Goal: Navigation & Orientation: Find specific page/section

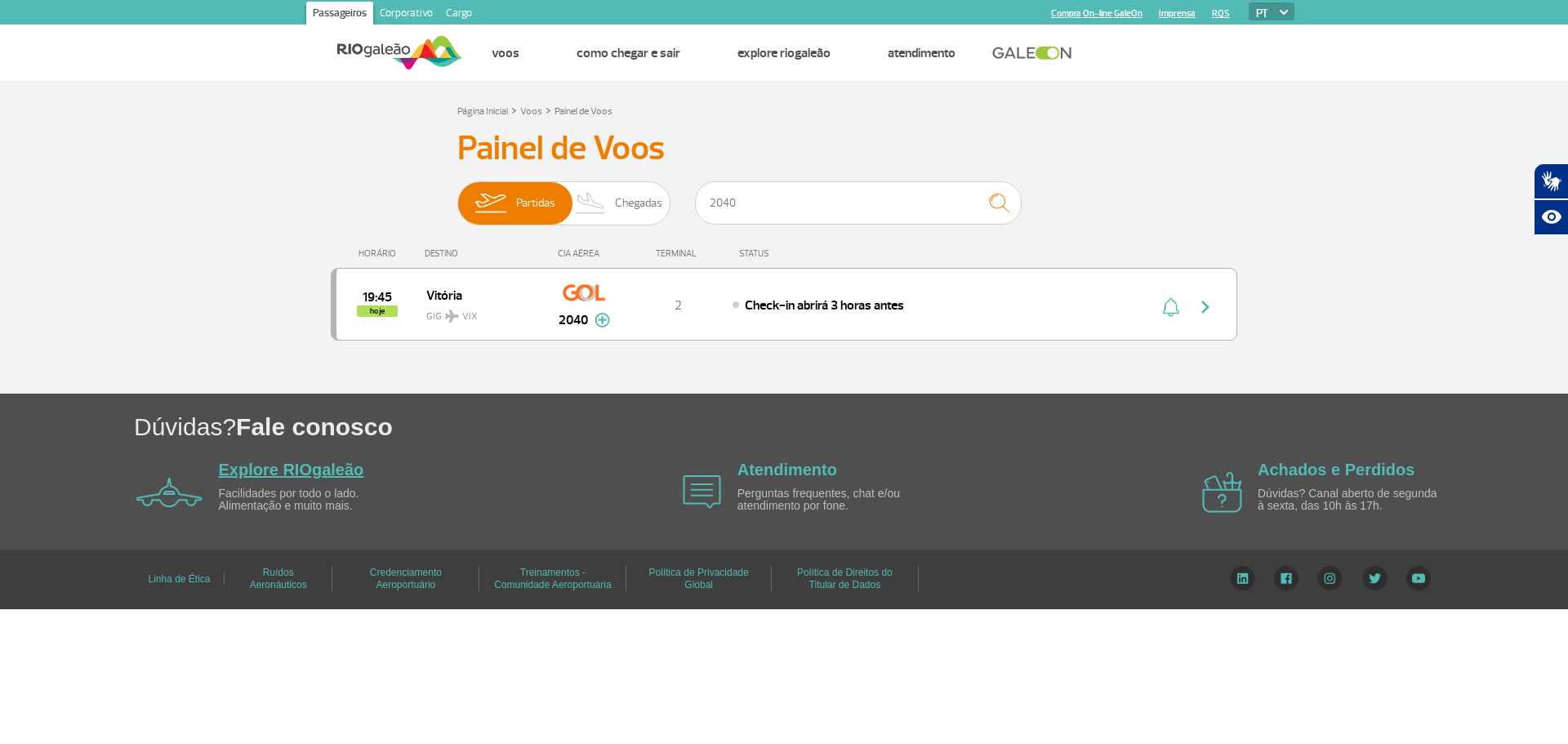
click at [256, 463] on link "Explore RIOgaleão" at bounding box center [292, 469] width 145 height 18
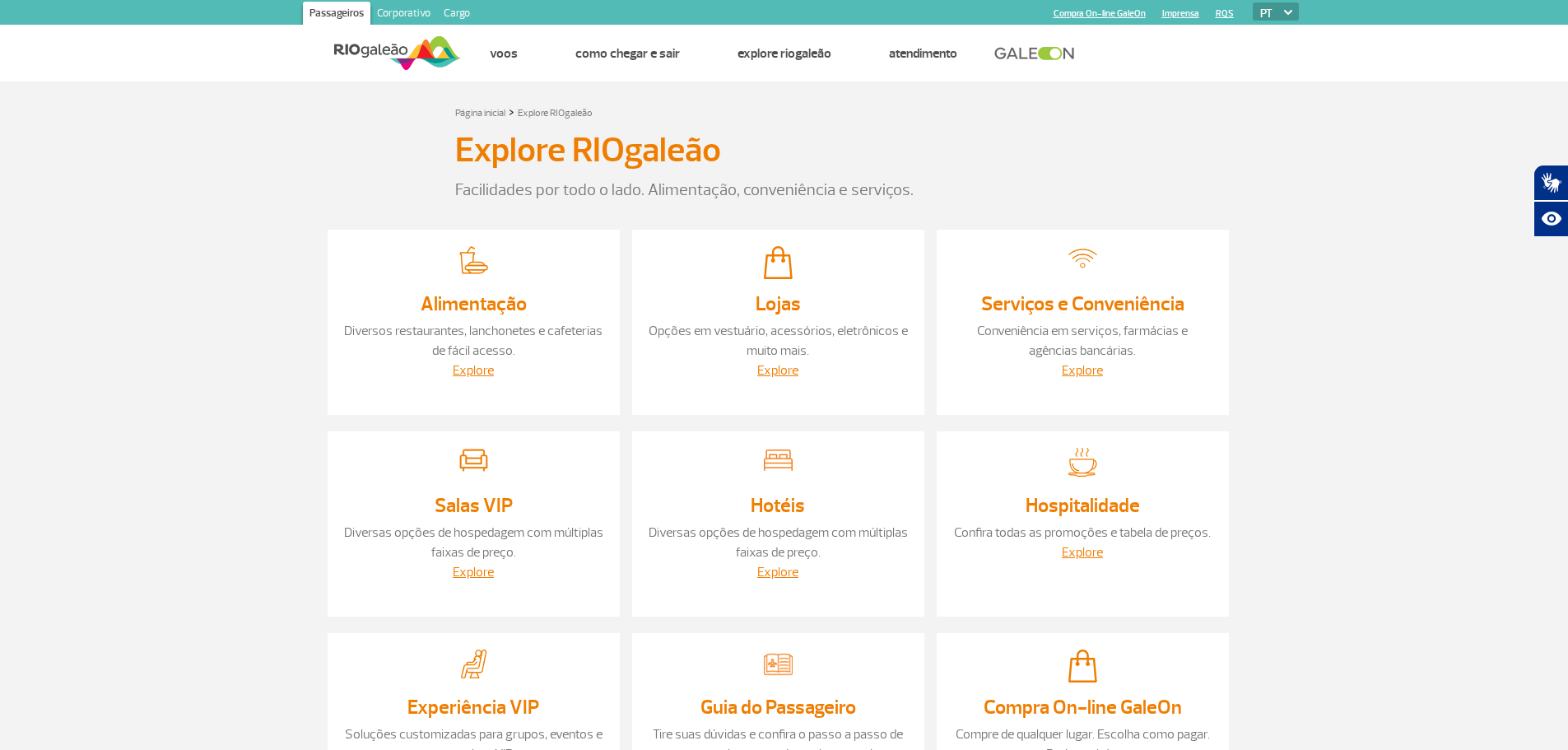
click at [492, 355] on link "Diversos restaurantes, lanchonetes e cafeterias de fácil acesso." at bounding box center [473, 340] width 258 height 36
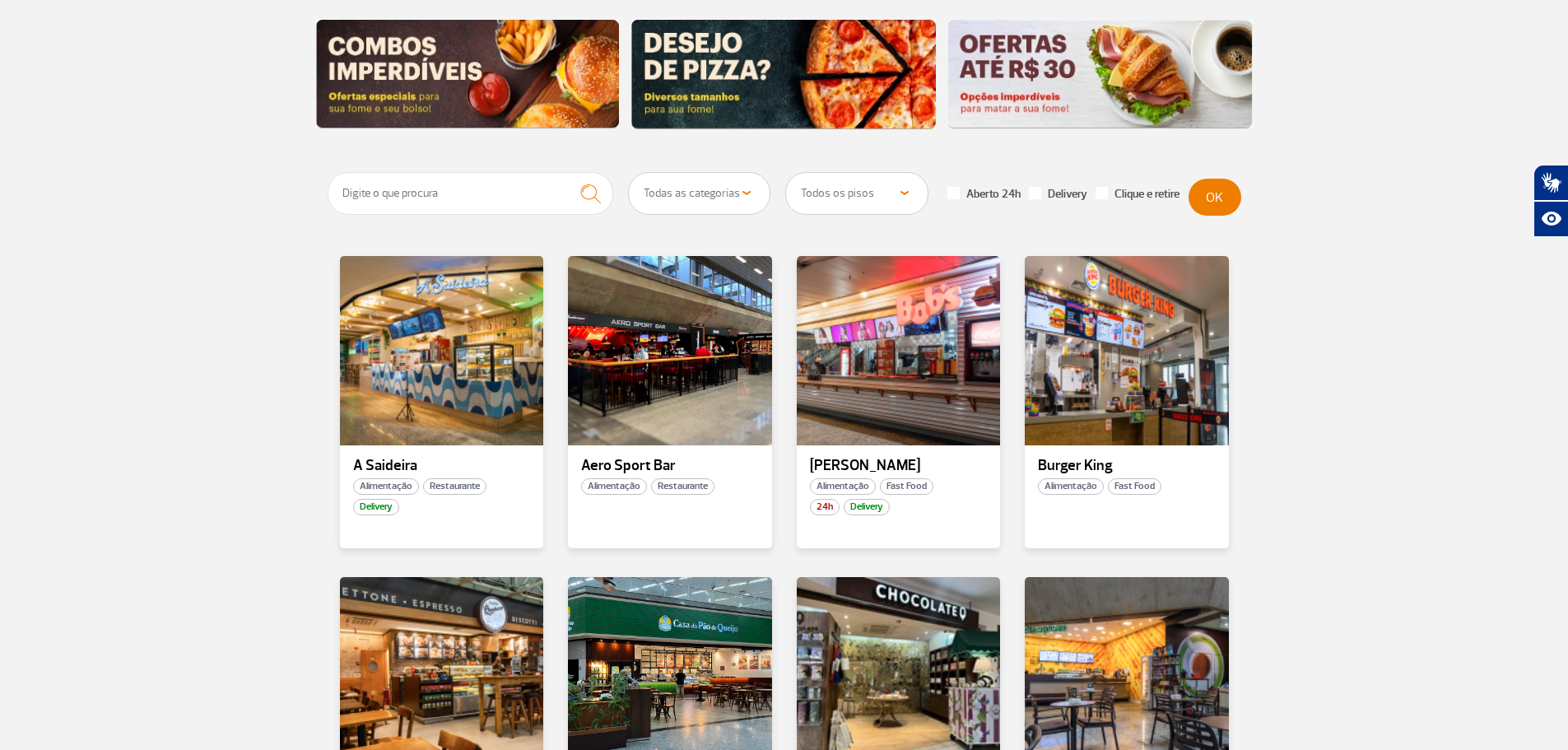
scroll to position [247, 0]
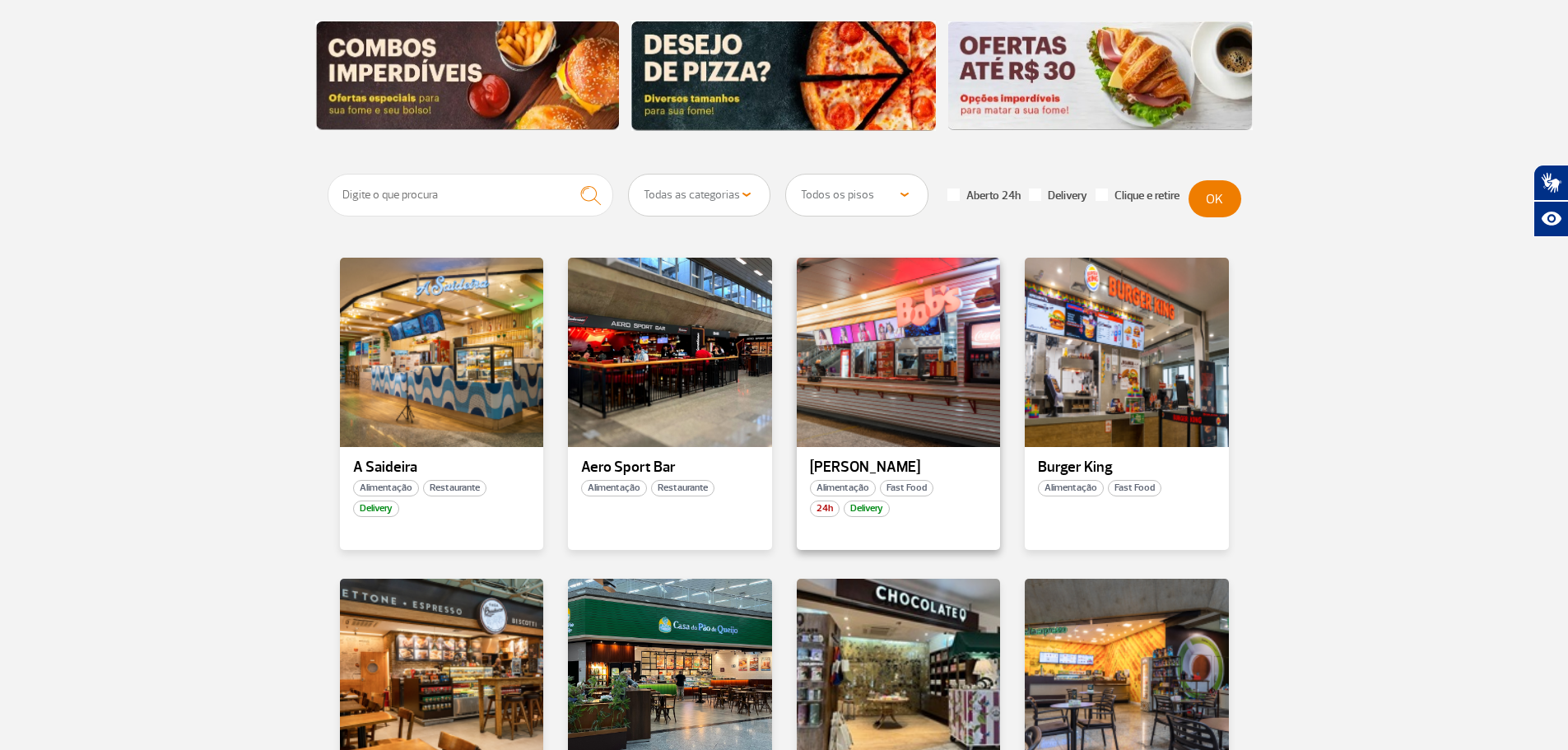
click at [854, 452] on div "Bob's Alimentação Fast Food 24h Delivery" at bounding box center [899, 403] width 205 height 292
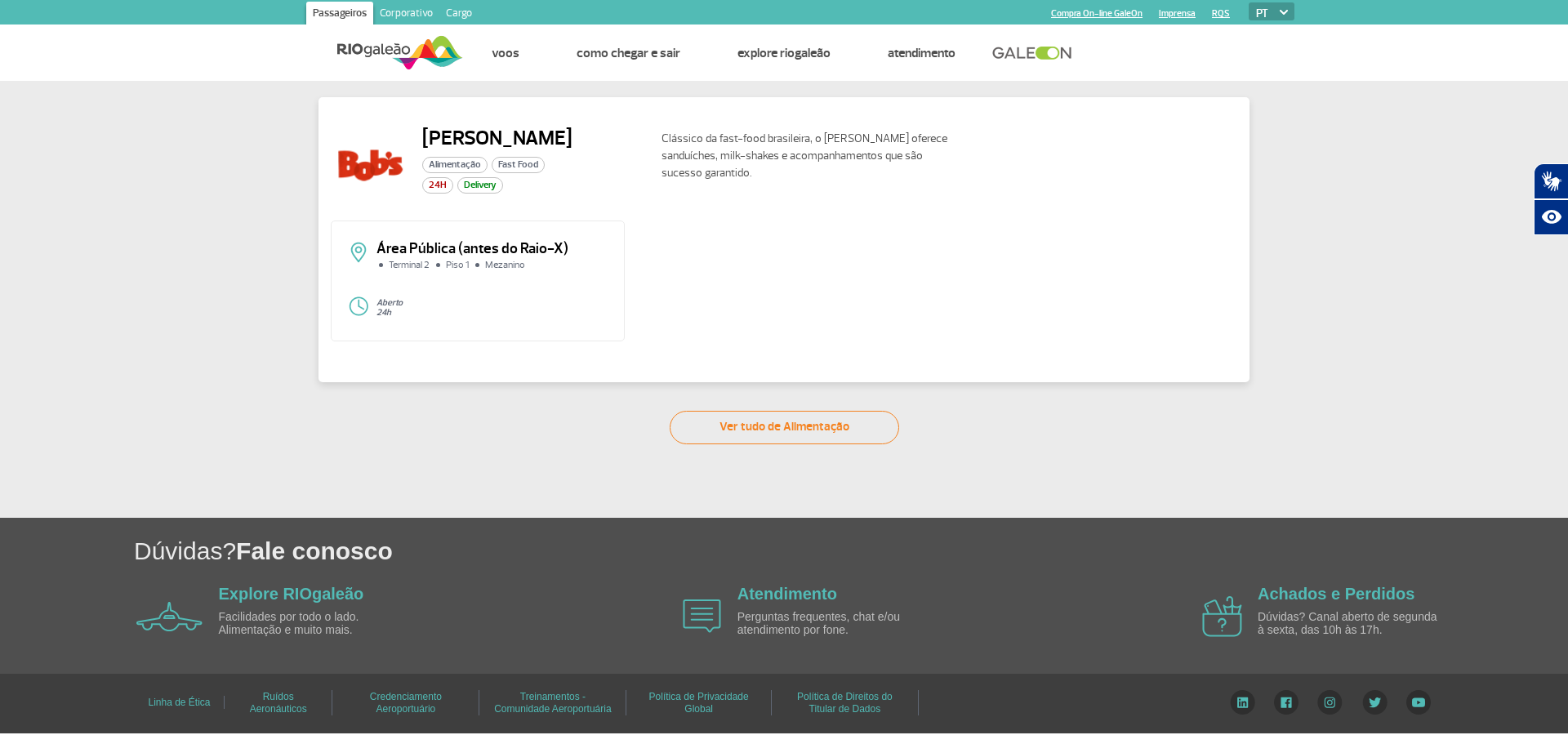
click at [464, 13] on link "Cargo" at bounding box center [459, 14] width 39 height 26
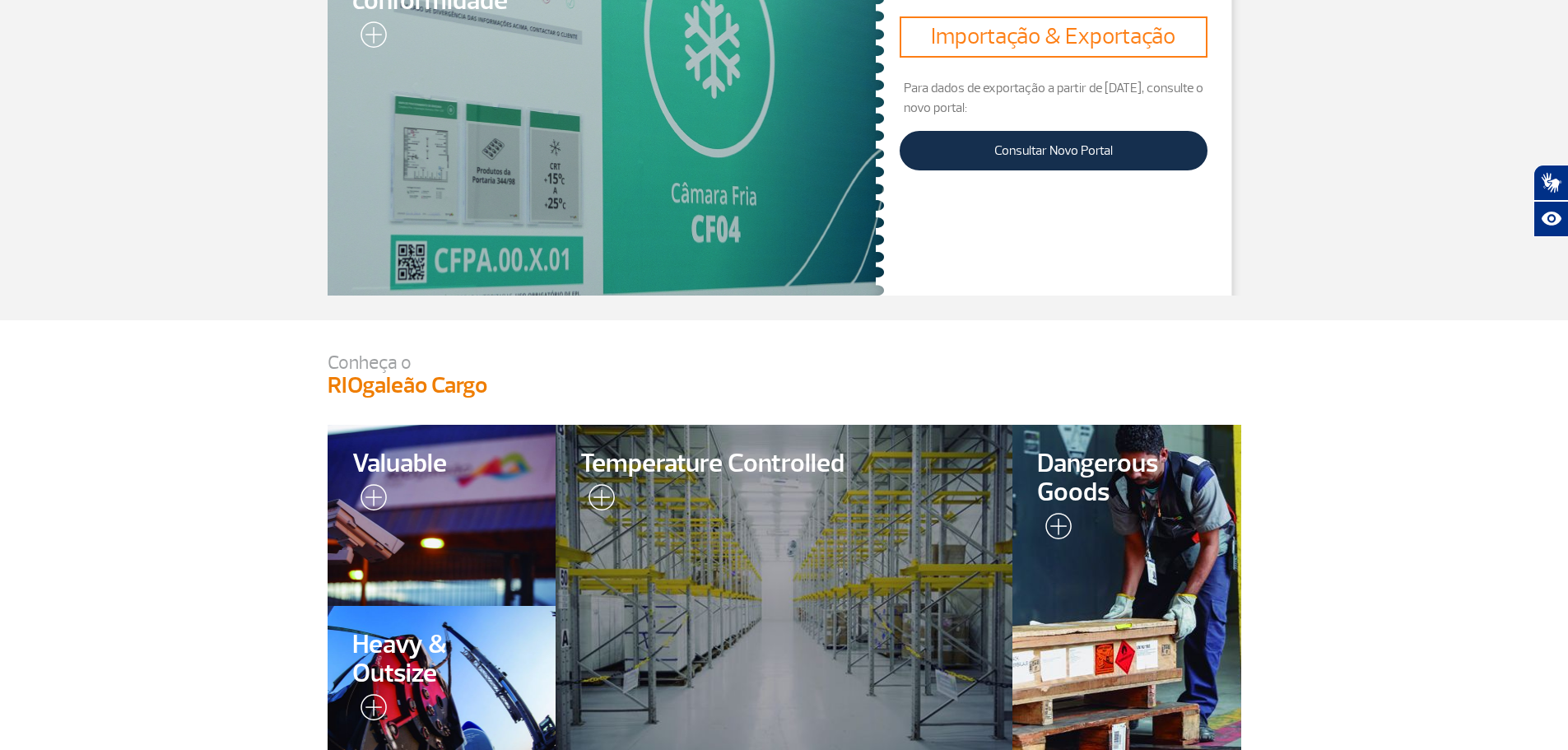
scroll to position [329, 0]
